Goal: Ask a question

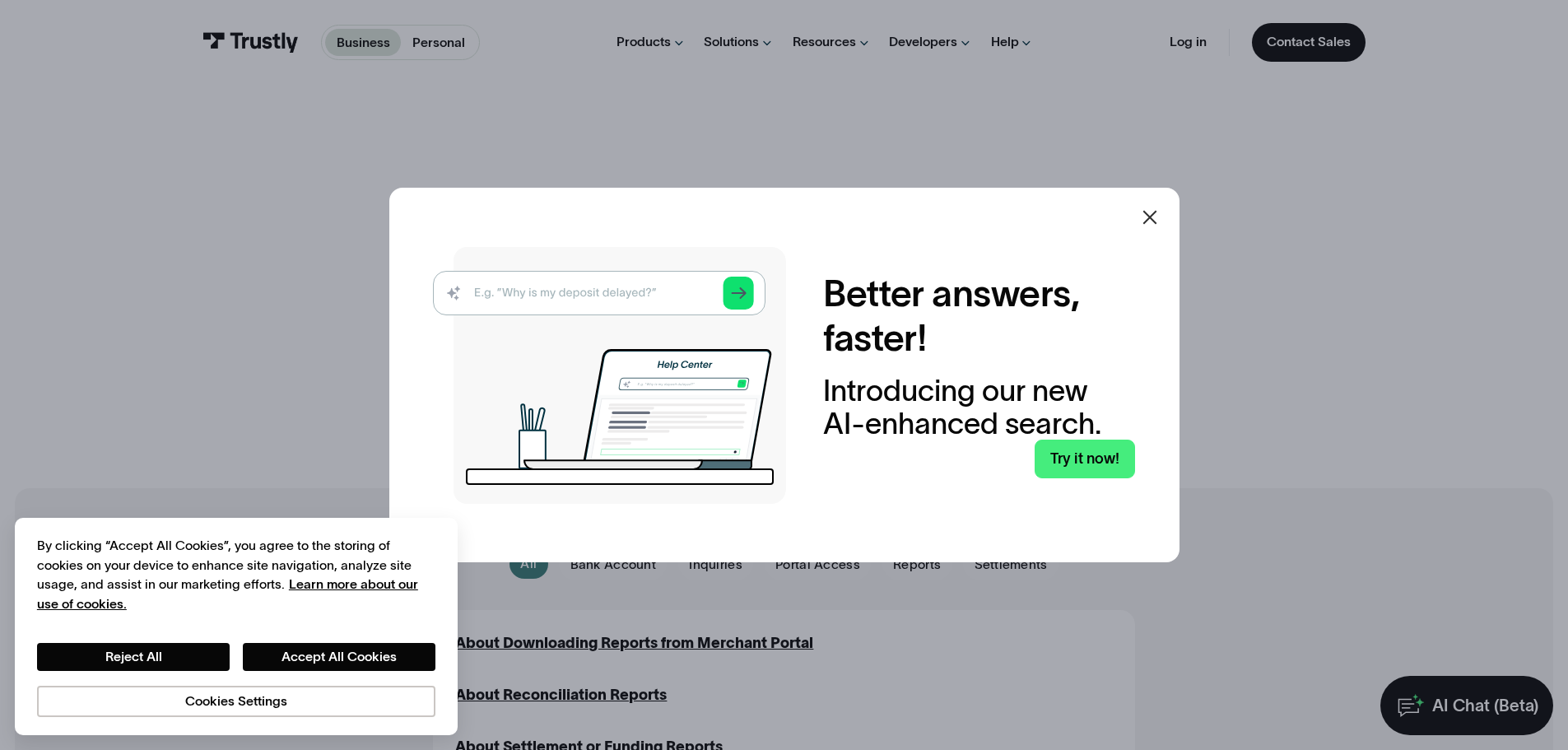
click at [1154, 208] on icon at bounding box center [1150, 217] width 20 height 20
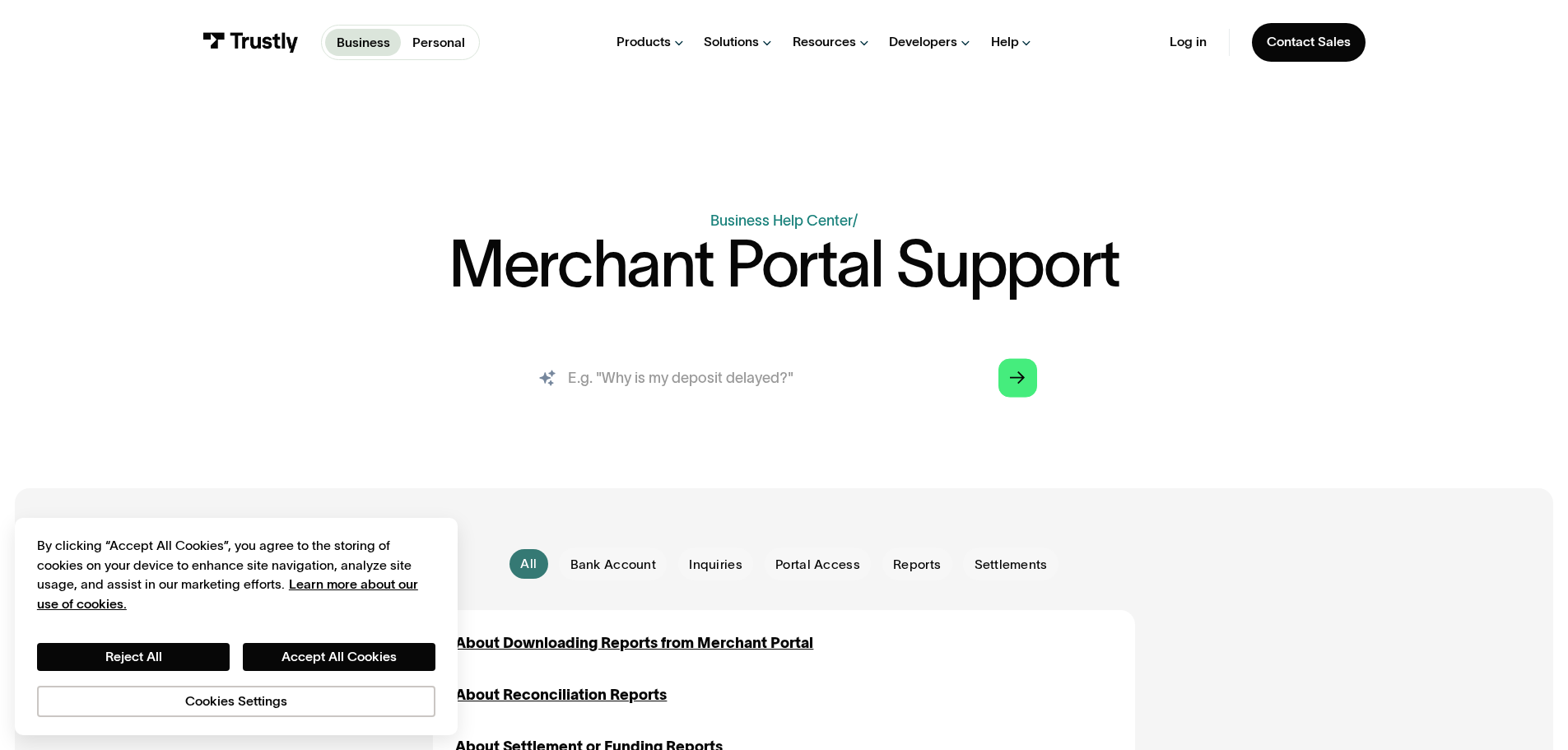
click at [706, 382] on input "search" at bounding box center [784, 377] width 535 height 60
type input "refunds"
click at [1015, 383] on icon "Arrow Right" at bounding box center [1017, 378] width 15 height 16
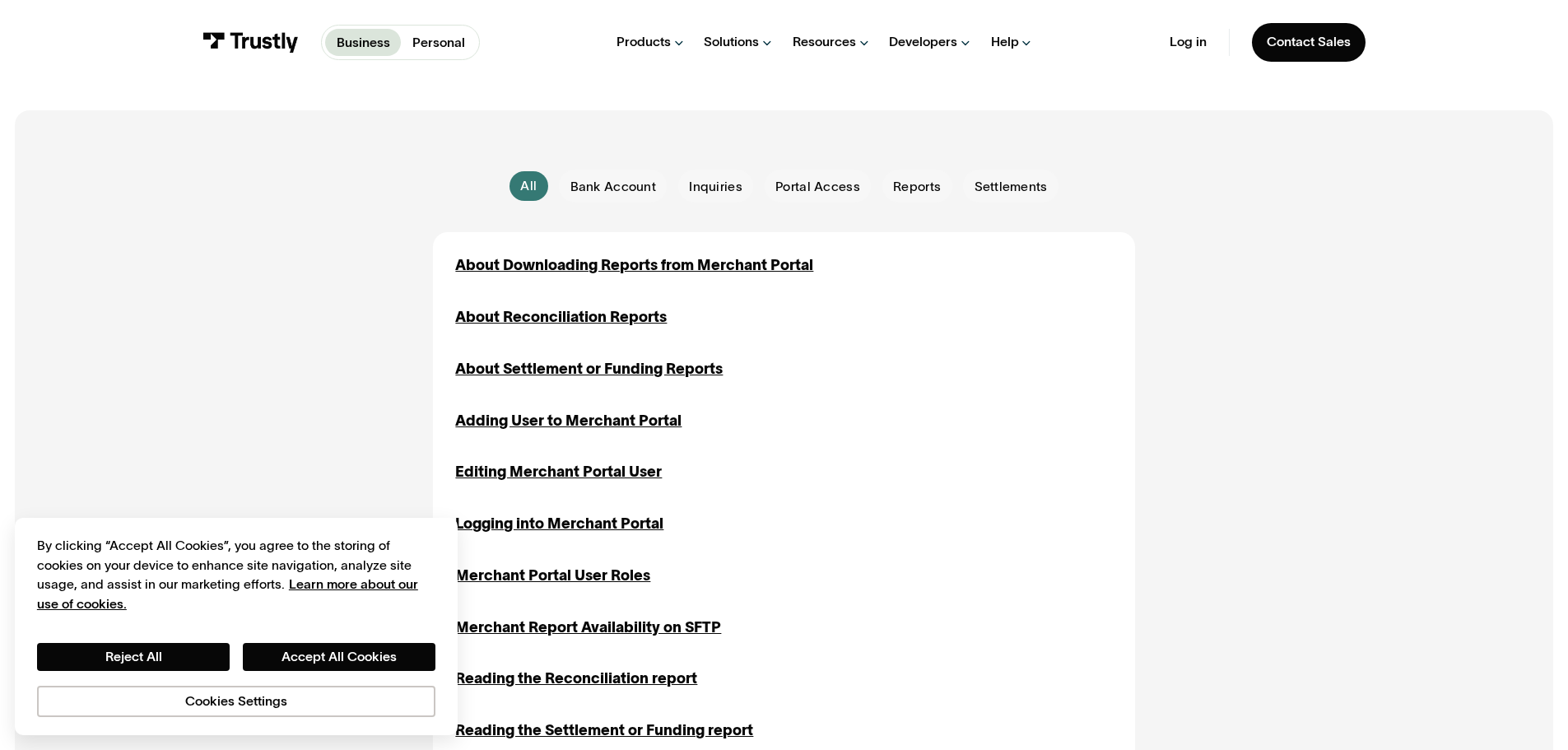
scroll to position [494, 0]
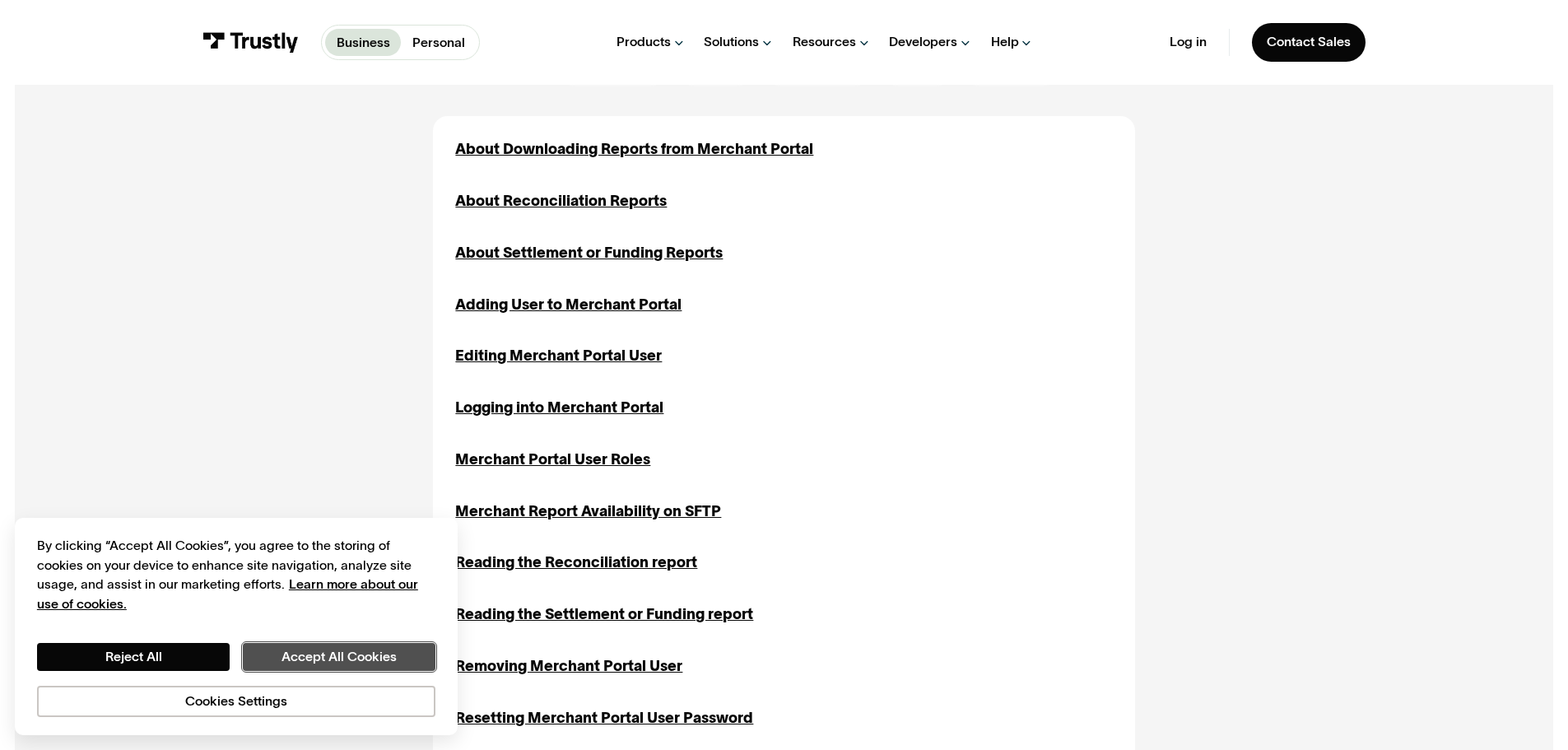
click at [293, 647] on button "Accept All Cookies" at bounding box center [339, 657] width 193 height 28
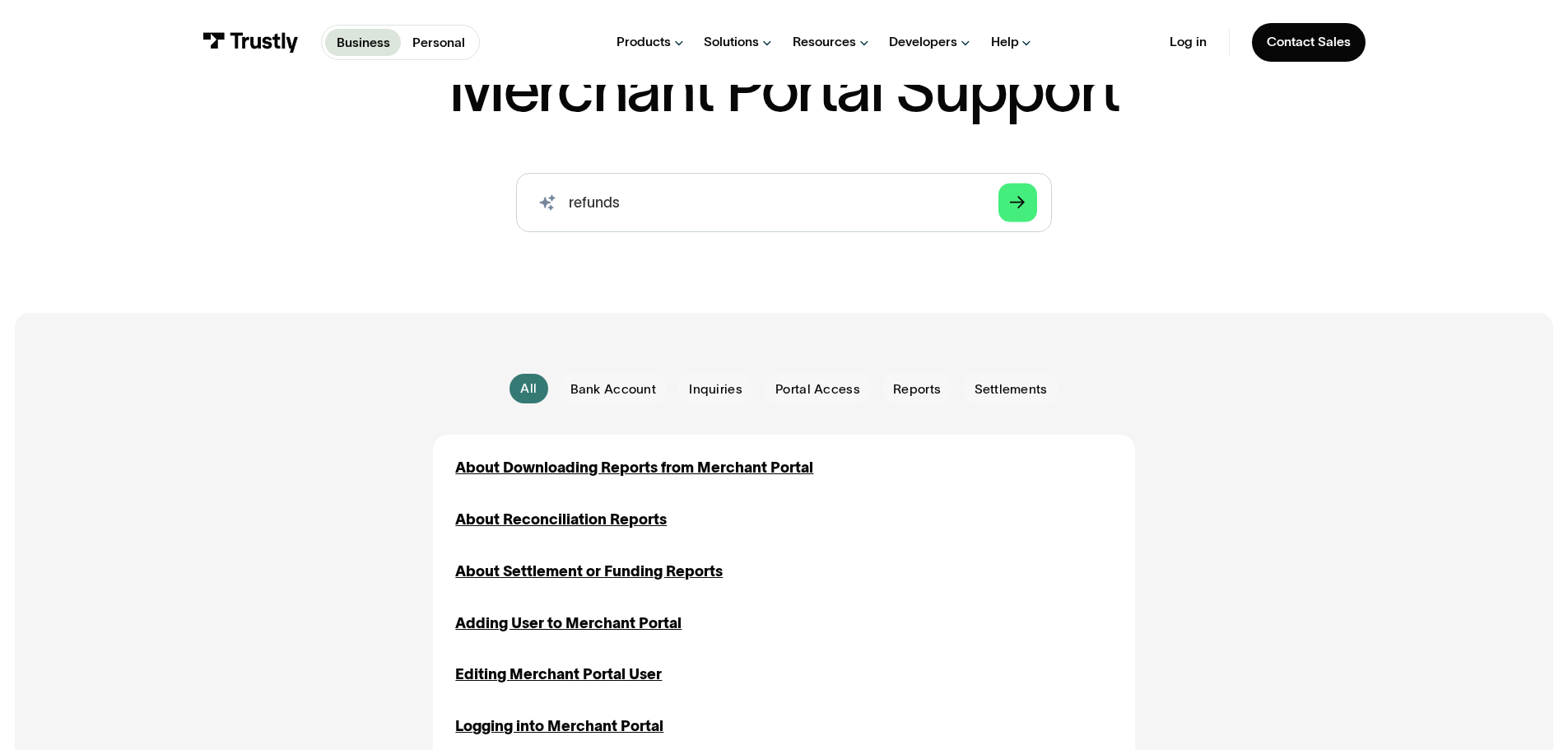
scroll to position [164, 0]
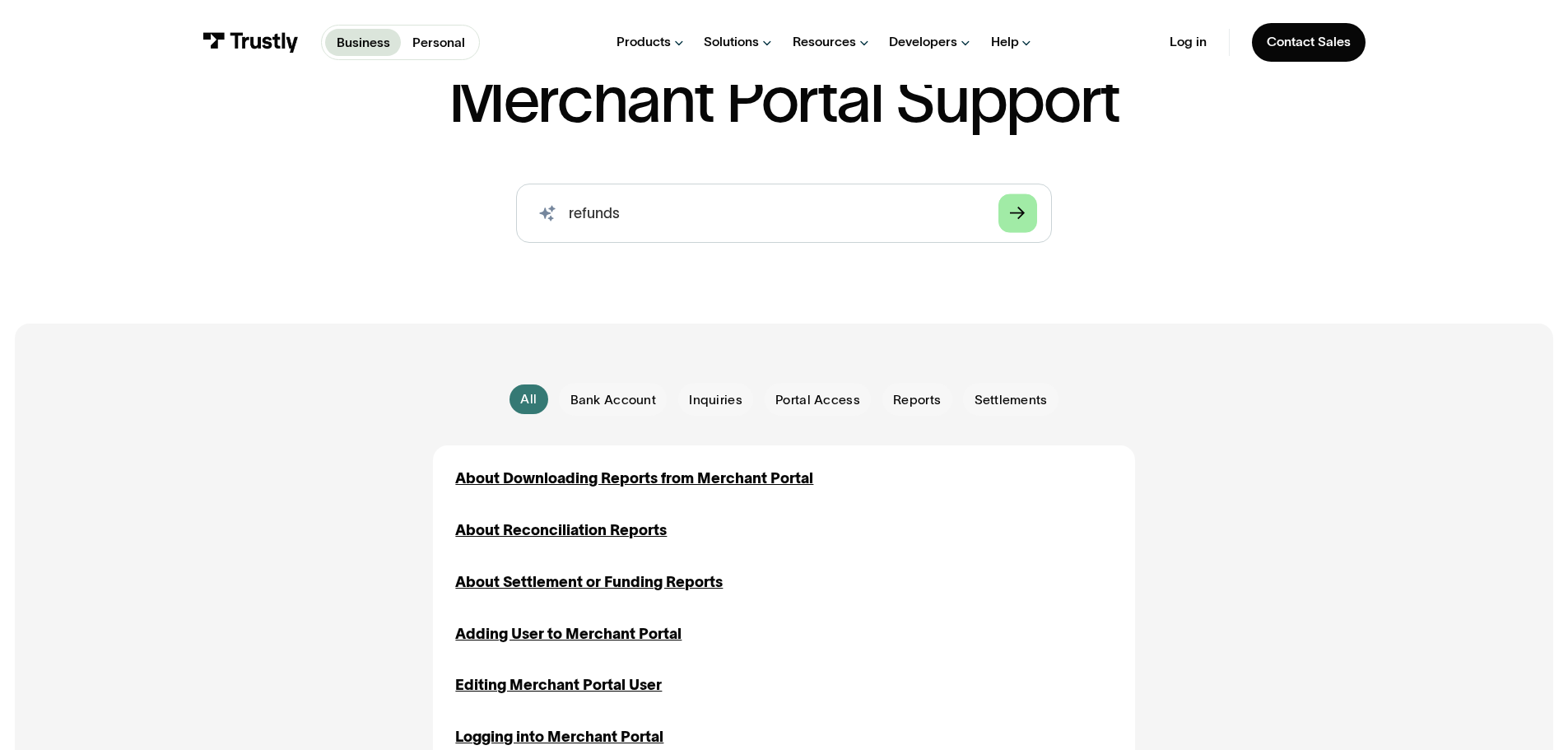
click at [1016, 210] on icon "Arrow Right" at bounding box center [1017, 214] width 15 height 16
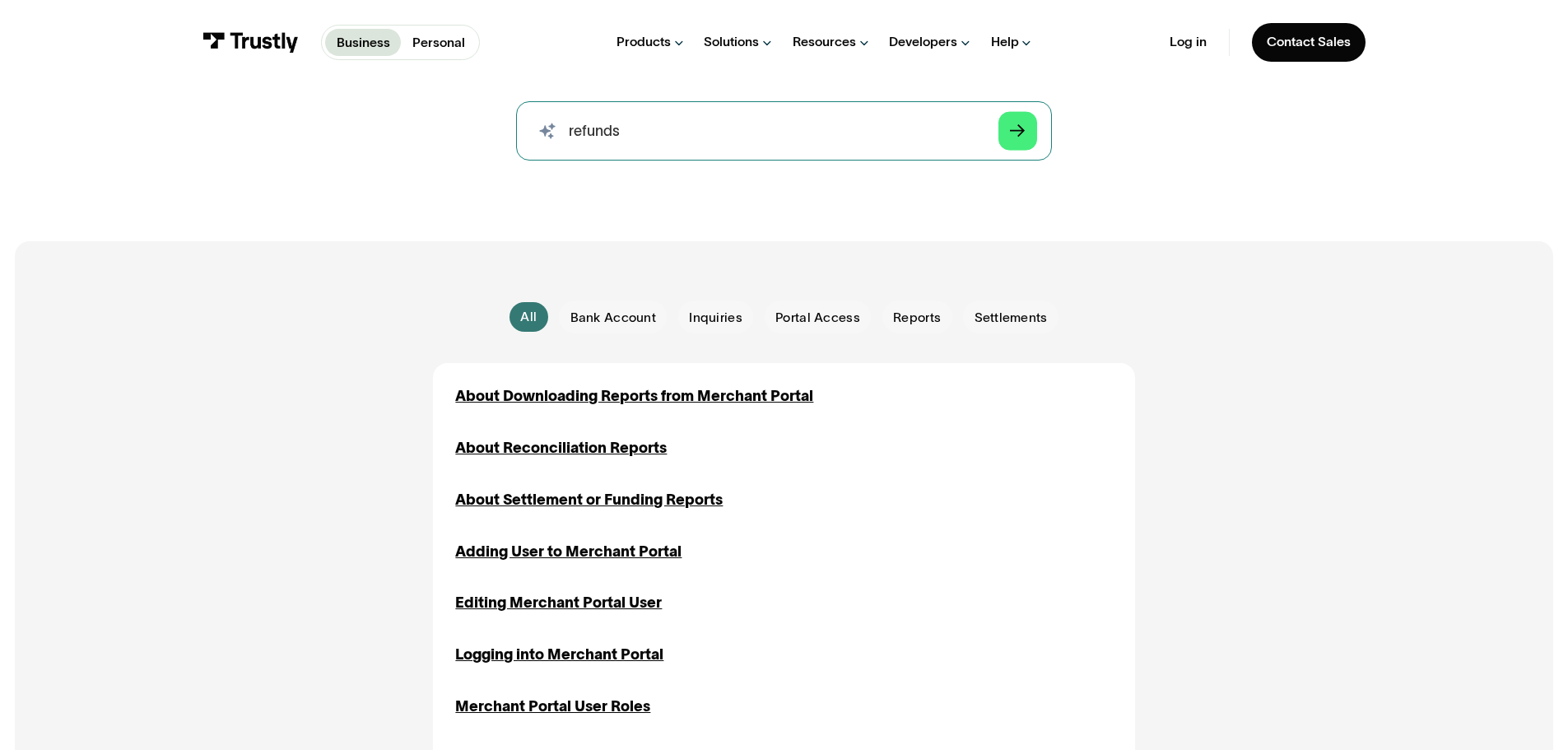
scroll to position [330, 0]
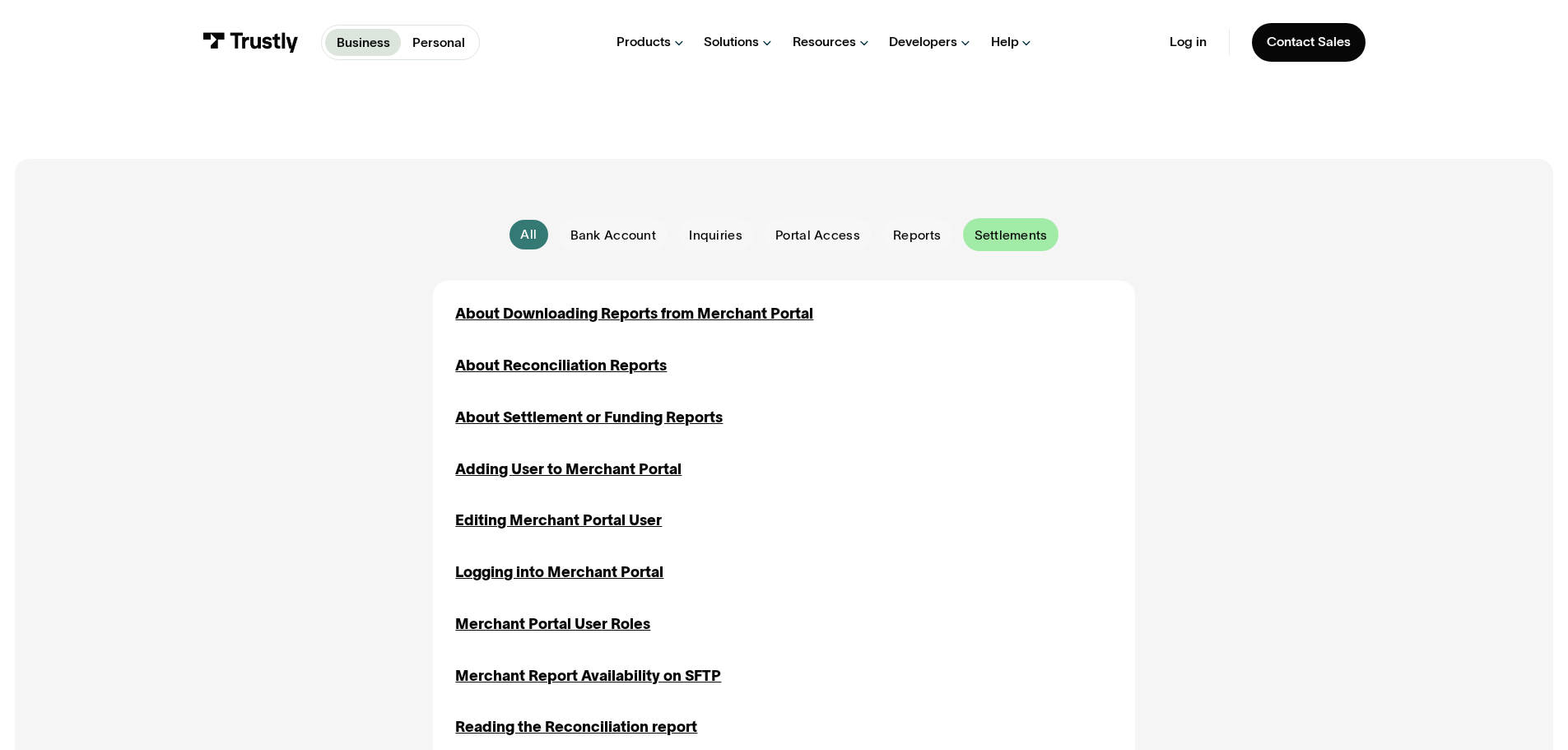
click at [1001, 233] on span "Settlements" at bounding box center [1011, 235] width 74 height 18
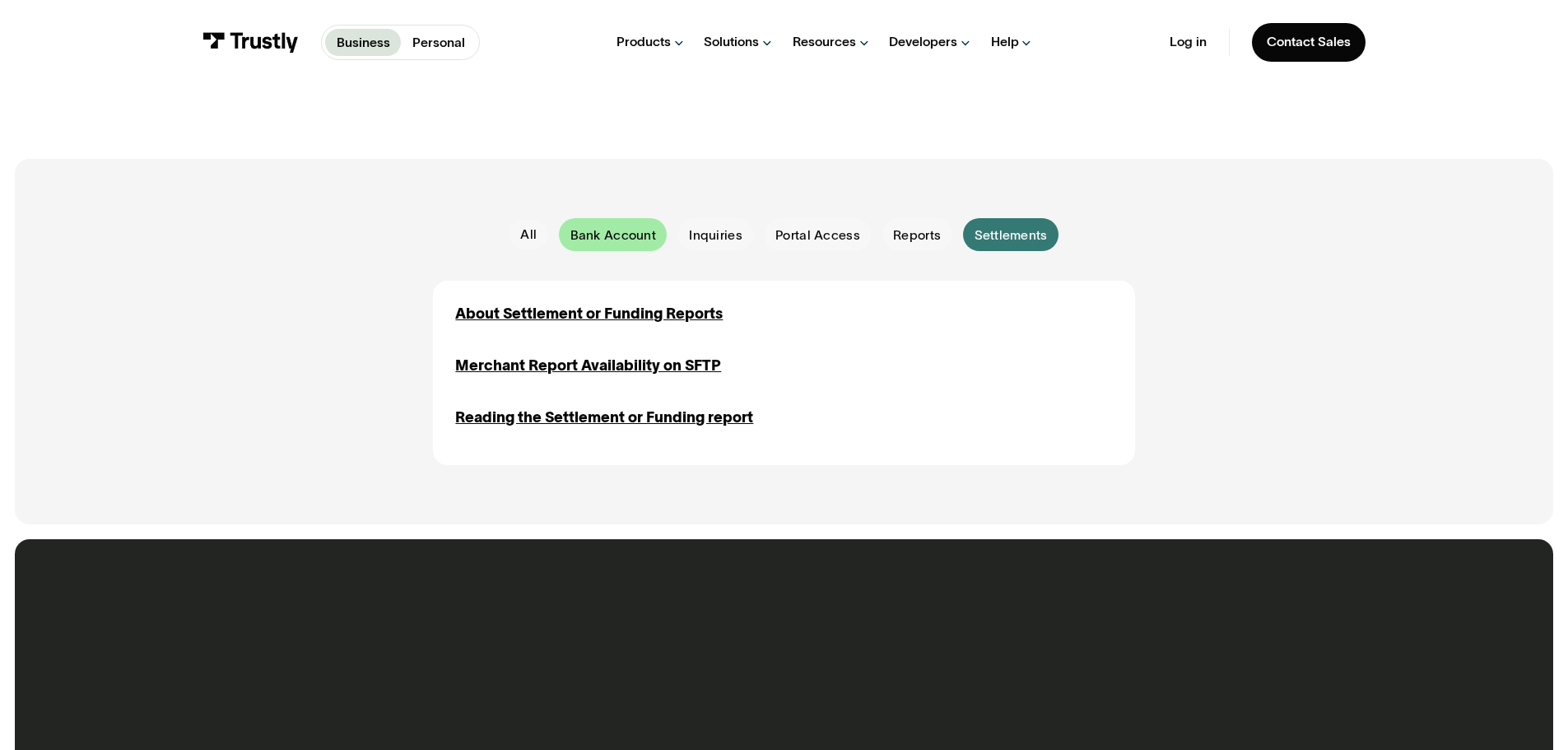
click at [620, 238] on span "Bank Account" at bounding box center [613, 235] width 86 height 18
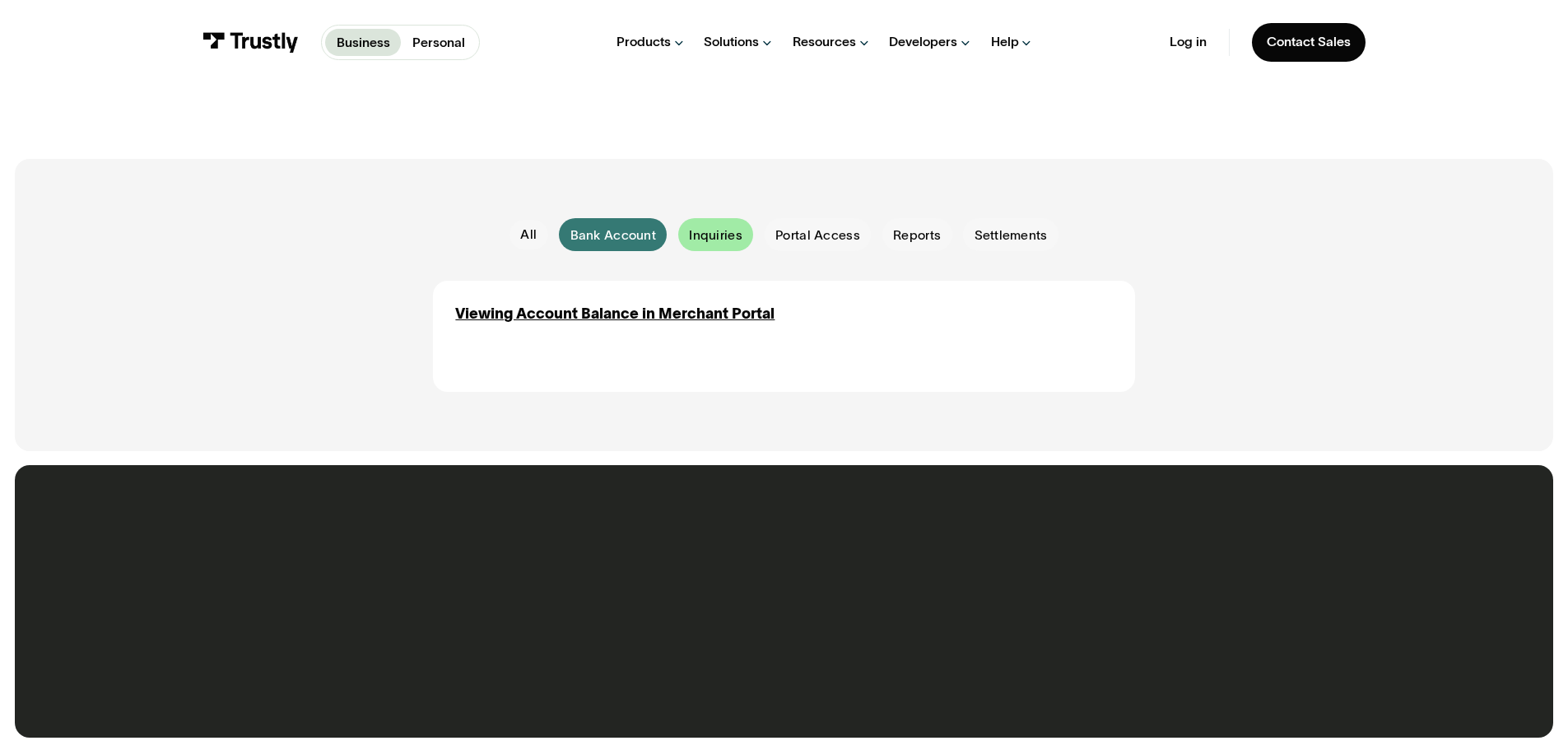
click at [738, 228] on div "Email Form" at bounding box center [716, 234] width 75 height 33
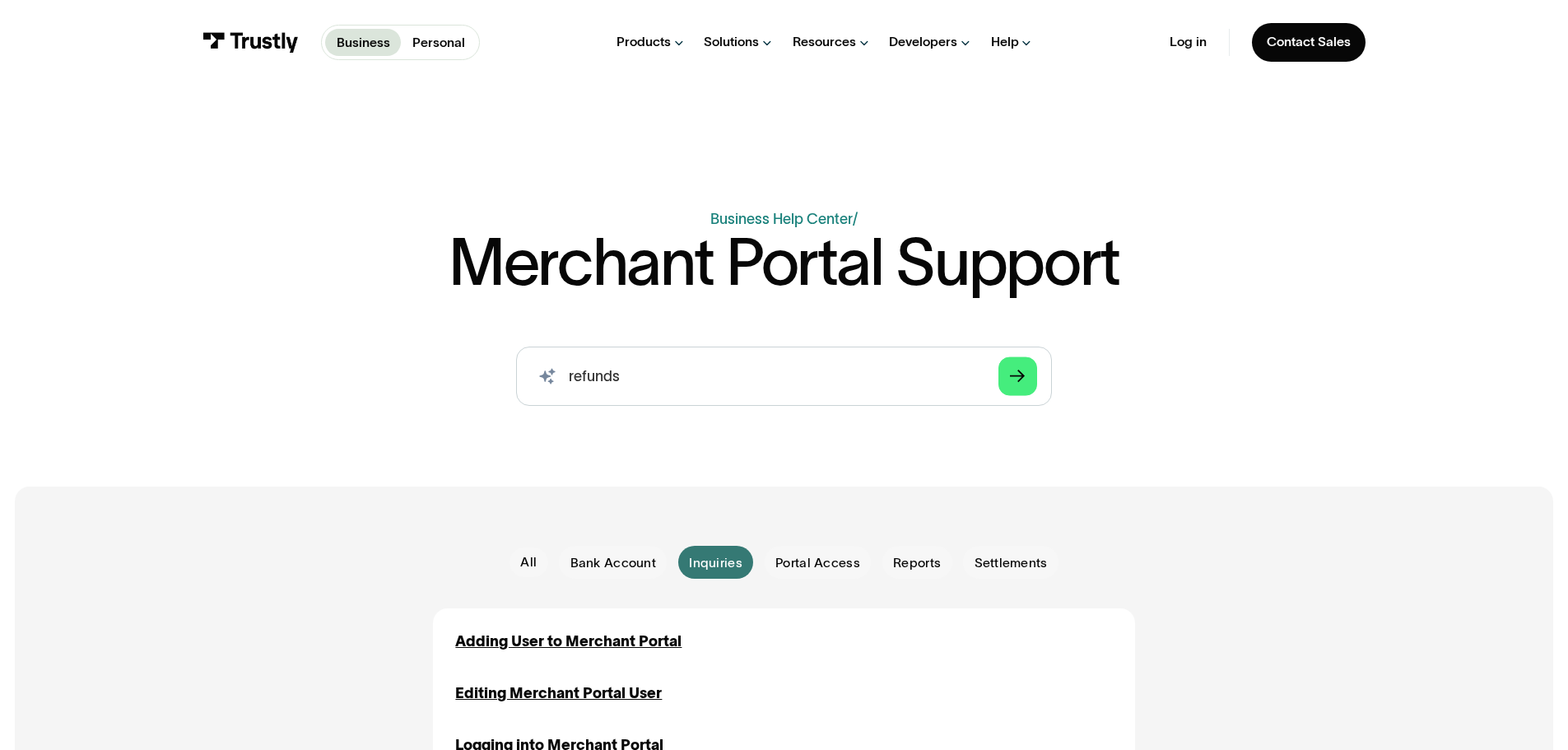
scroll to position [0, 0]
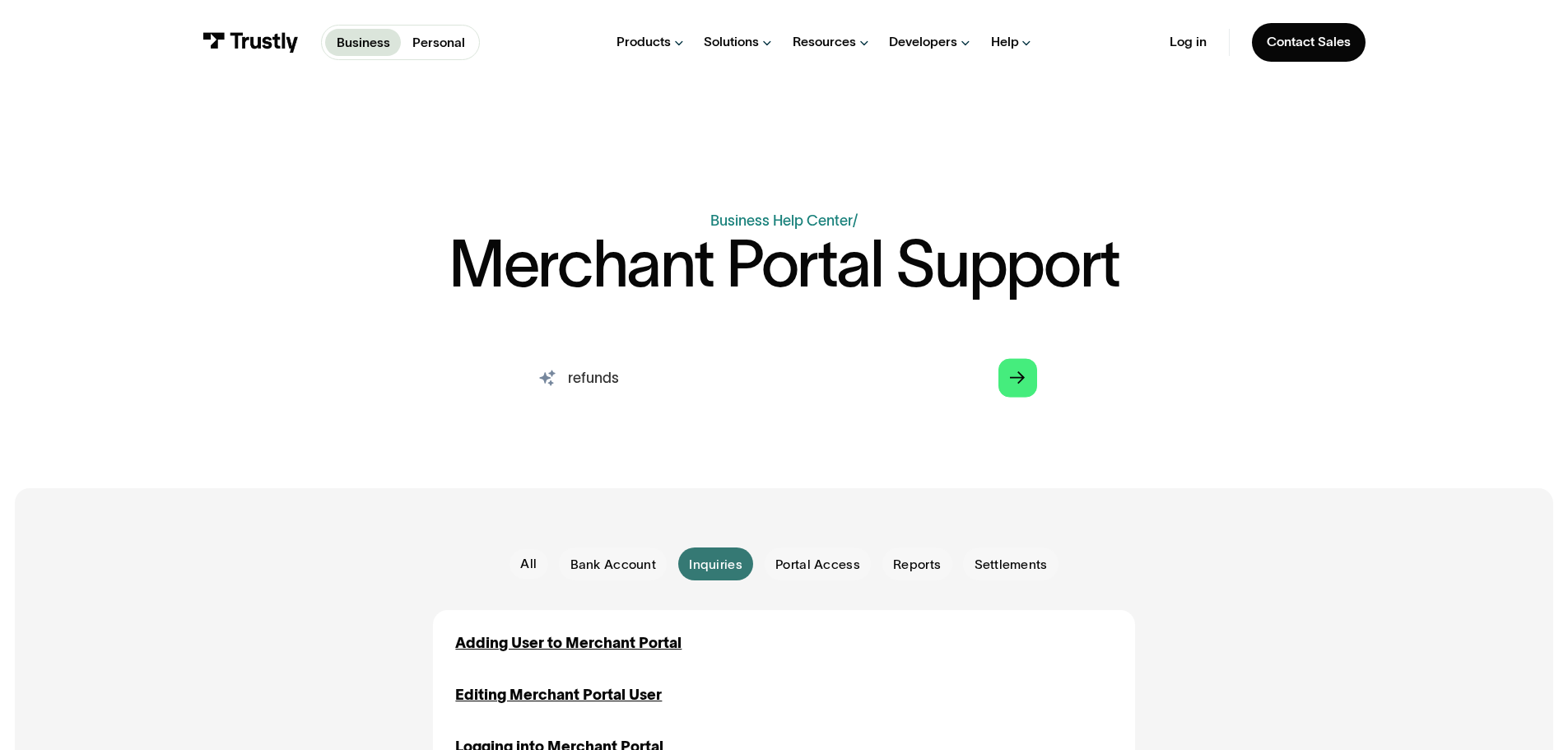
click at [536, 381] on input "refunds" at bounding box center [784, 377] width 535 height 60
drag, startPoint x: 650, startPoint y: 375, endPoint x: 434, endPoint y: 360, distance: 216.5
click at [526, 372] on input "refunds" at bounding box center [784, 377] width 535 height 60
type input "r"
type input "w"
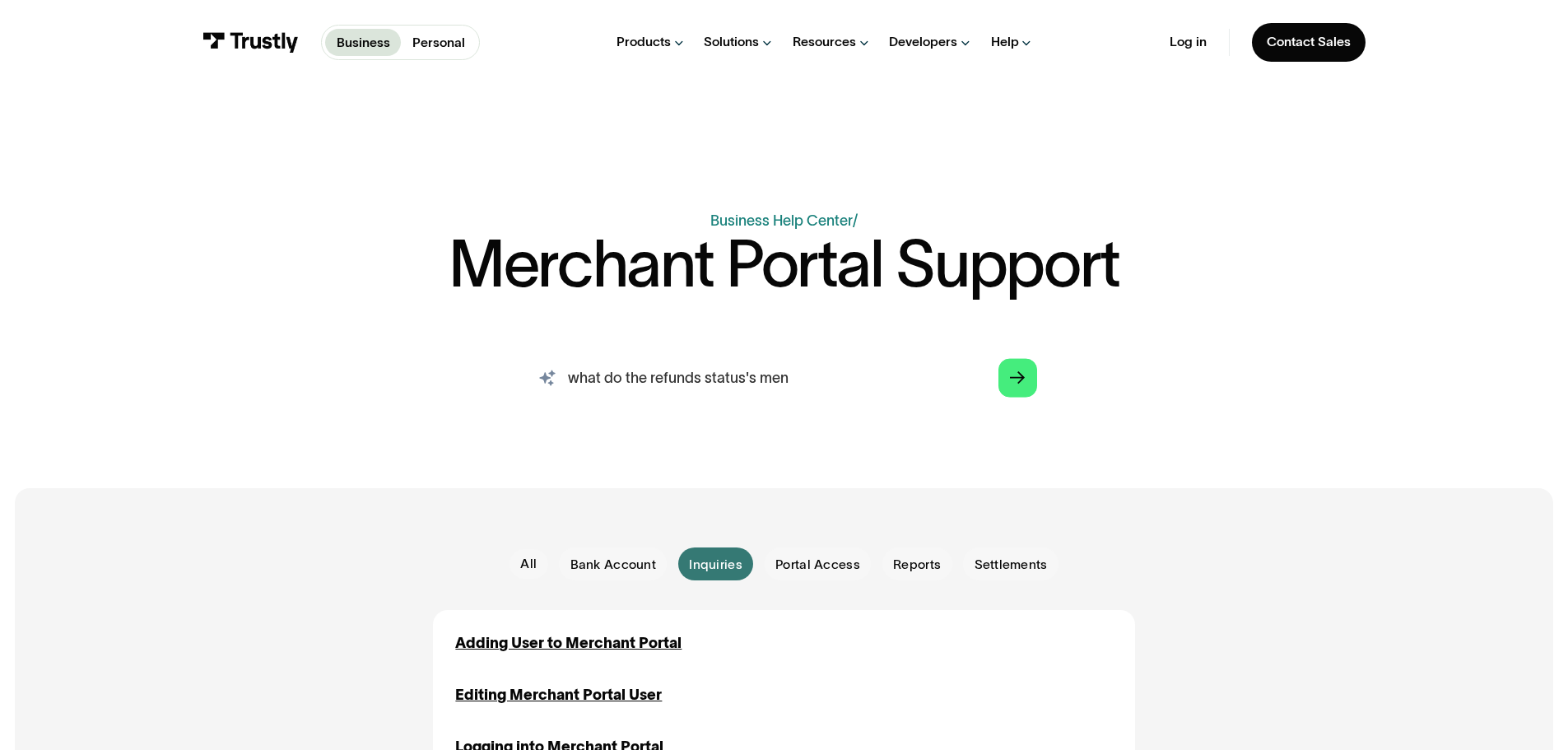
type input "what do the refunds status's men"
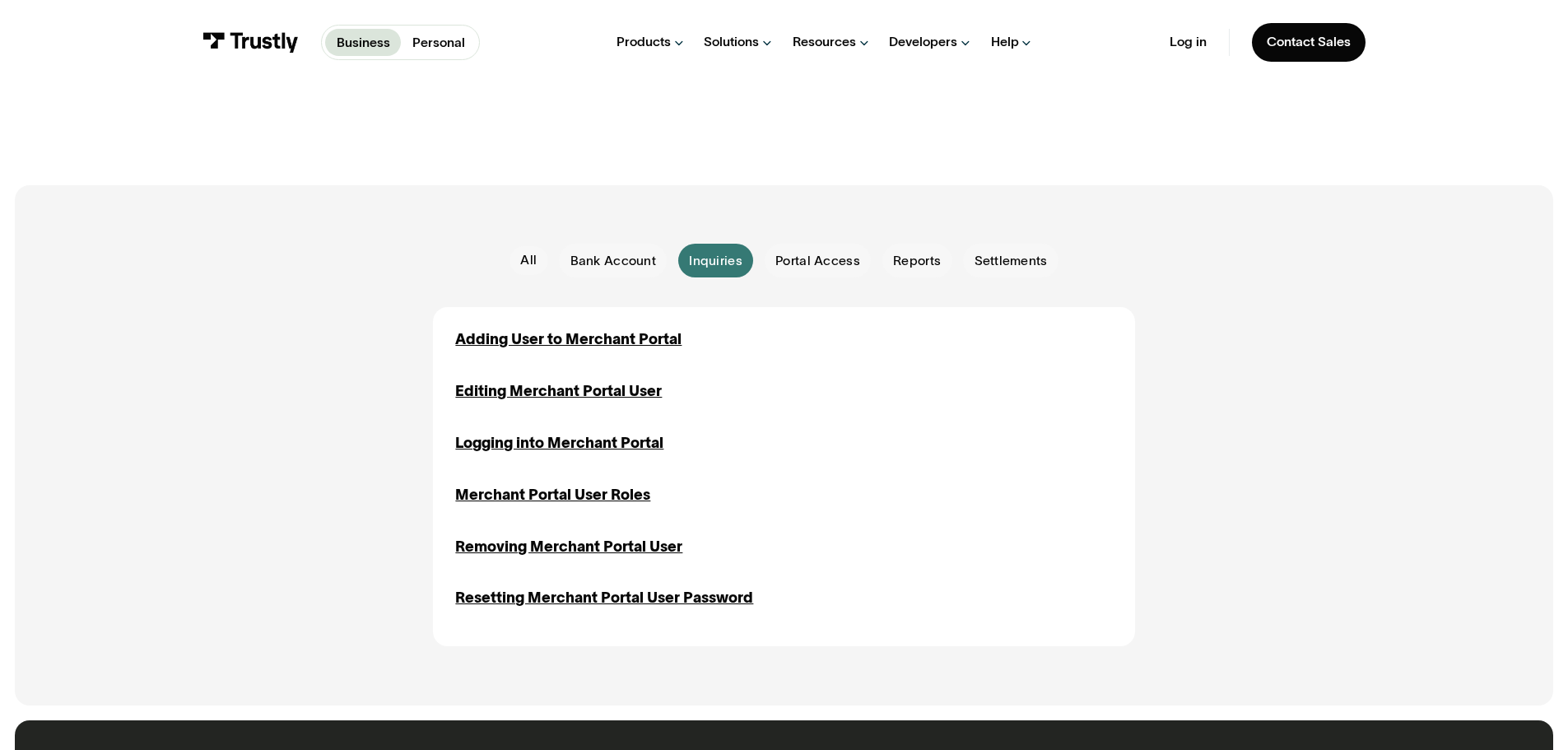
scroll to position [247, 0]
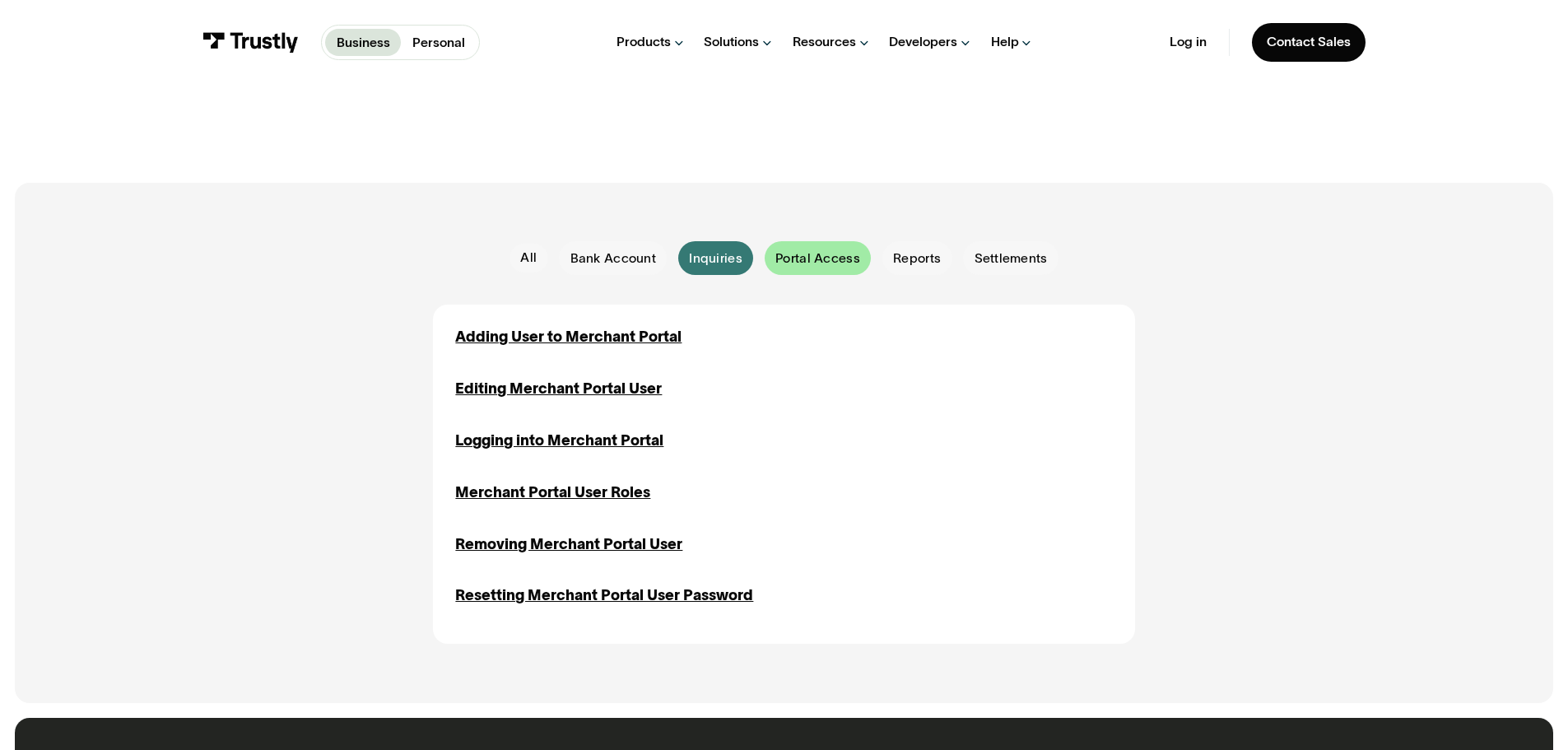
click at [831, 264] on span "Portal Access" at bounding box center [818, 258] width 85 height 18
click at [911, 250] on div "Email Form" at bounding box center [917, 258] width 70 height 33
